Goal: Communication & Community: Answer question/provide support

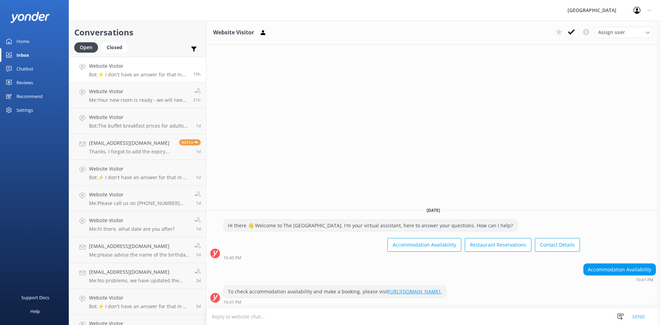
click at [133, 69] on h4 "Website Visitor" at bounding box center [138, 66] width 99 height 8
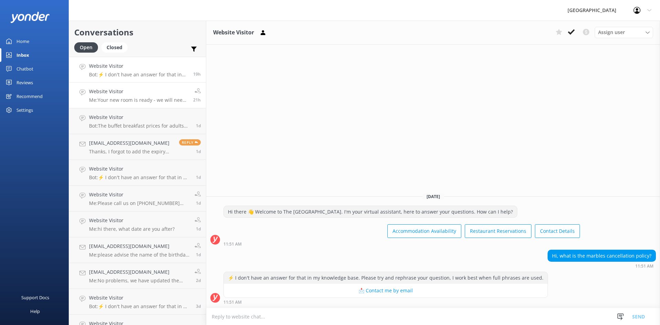
click at [136, 83] on link "Website Visitor Me: Your new room is ready - we will need to get you moved asap…" at bounding box center [137, 95] width 137 height 26
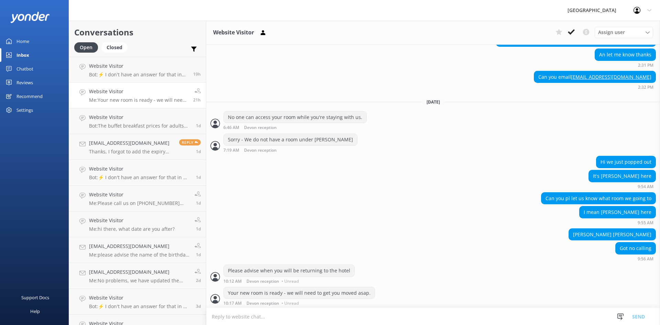
scroll to position [1018, 0]
